Goal: Information Seeking & Learning: Learn about a topic

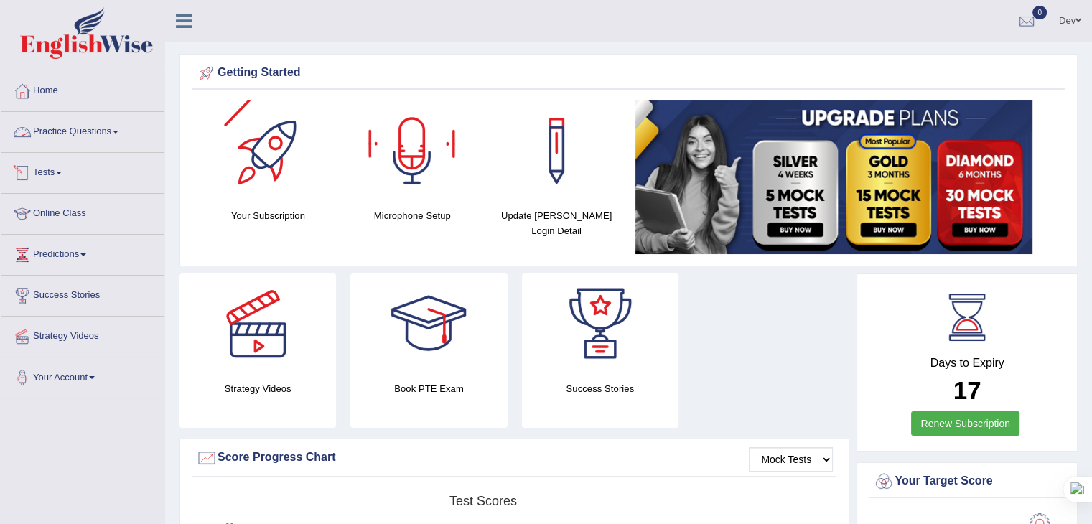
click at [80, 135] on link "Practice Questions" at bounding box center [83, 130] width 164 height 36
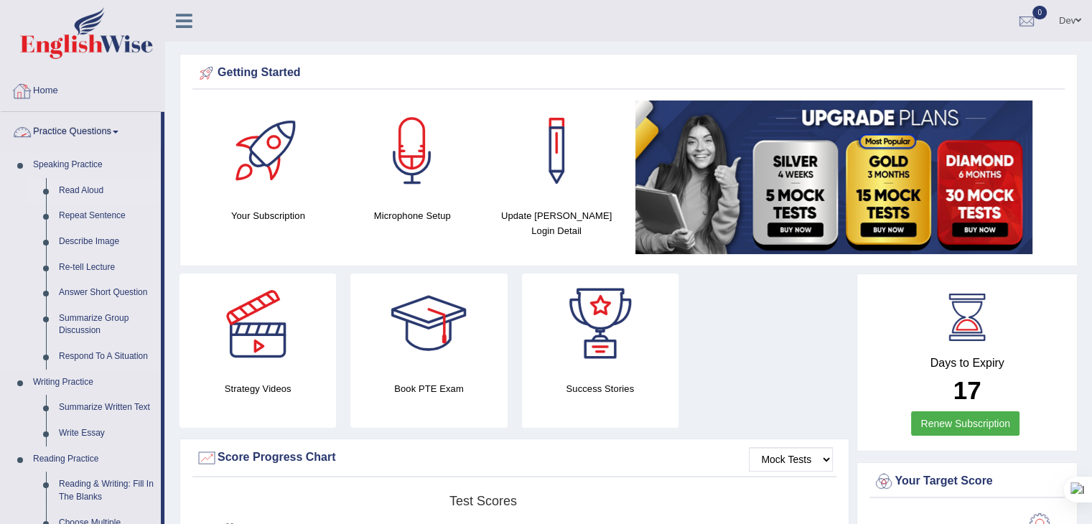
click at [69, 192] on link "Read Aloud" at bounding box center [106, 191] width 108 height 26
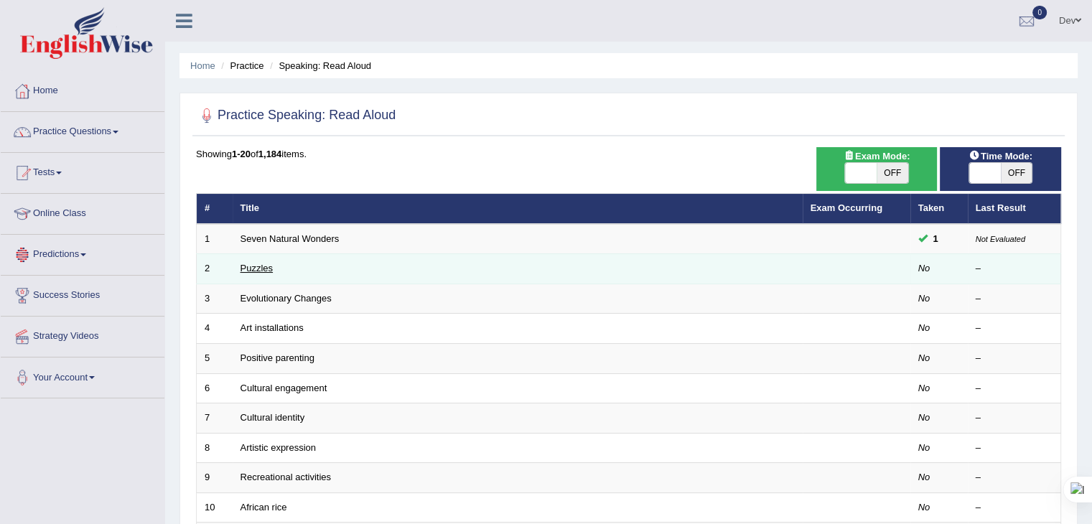
click at [254, 269] on link "Puzzles" at bounding box center [257, 268] width 33 height 11
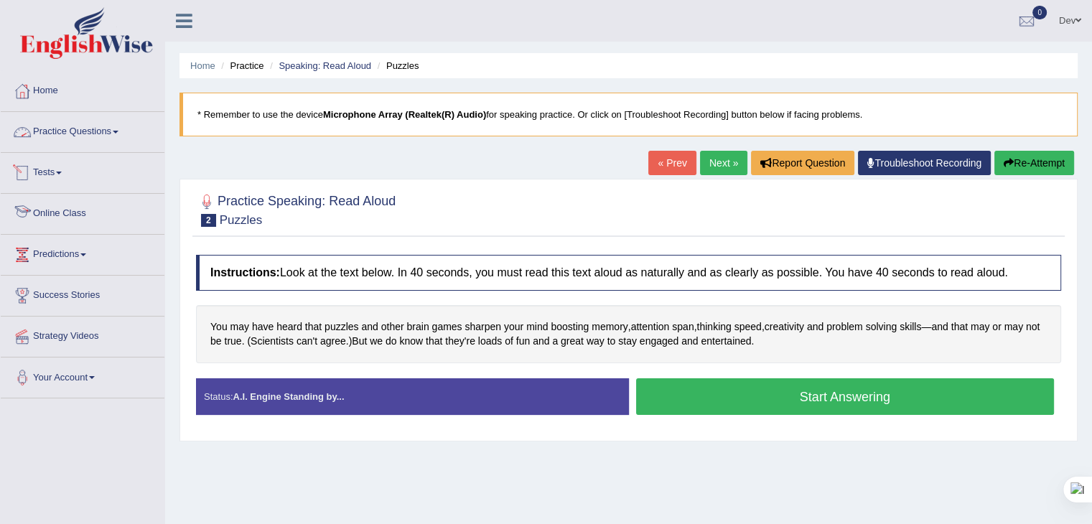
click at [104, 133] on link "Practice Questions" at bounding box center [83, 130] width 164 height 36
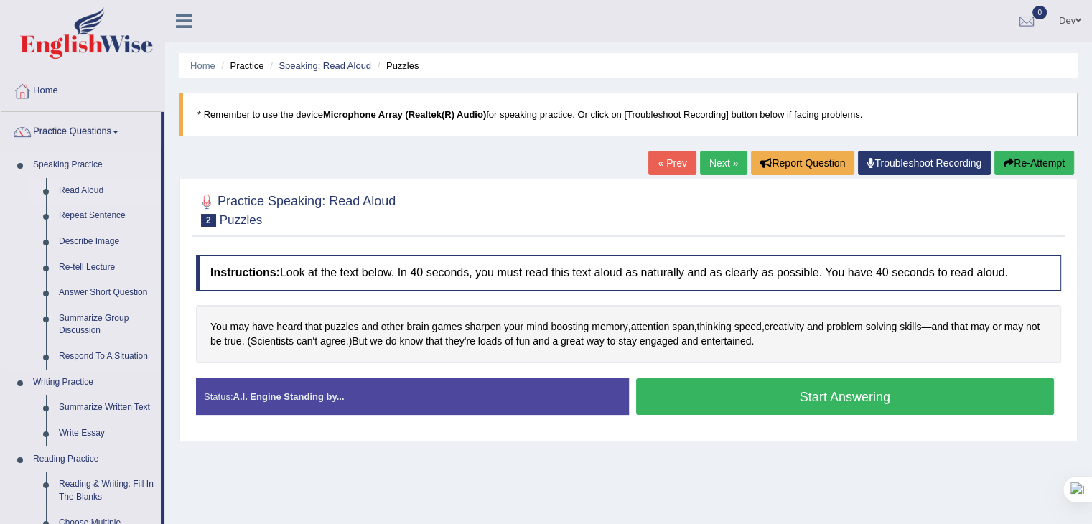
click at [71, 187] on link "Read Aloud" at bounding box center [106, 191] width 108 height 26
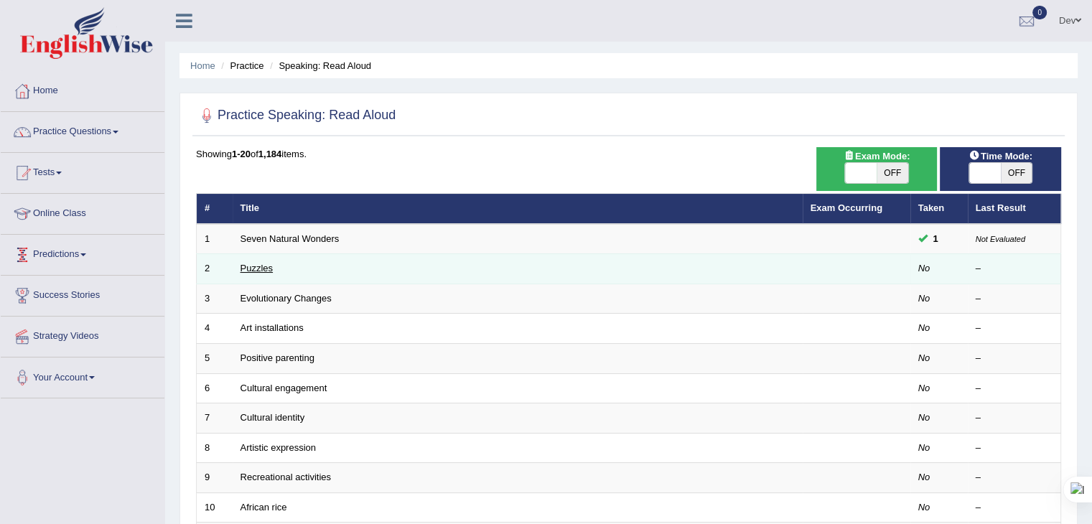
click at [253, 264] on link "Puzzles" at bounding box center [257, 268] width 33 height 11
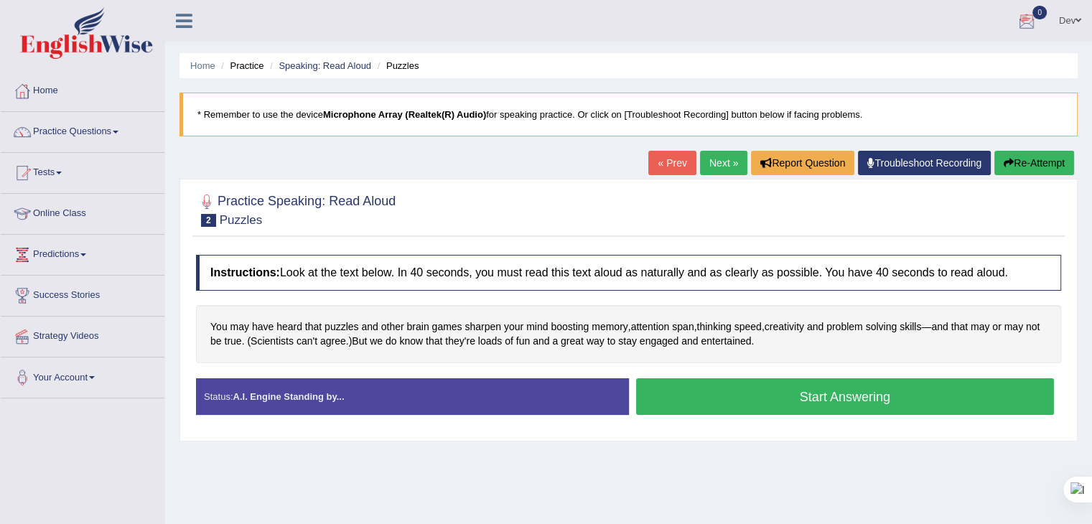
click at [1076, 24] on span at bounding box center [1079, 20] width 6 height 9
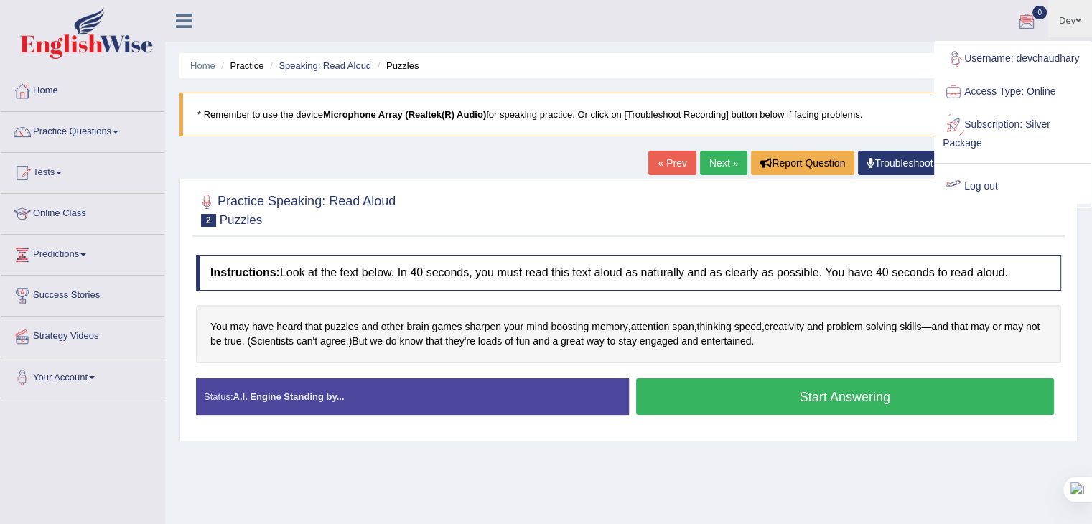
click at [977, 182] on link "Log out" at bounding box center [1013, 186] width 155 height 33
